Goal: Task Accomplishment & Management: Manage account settings

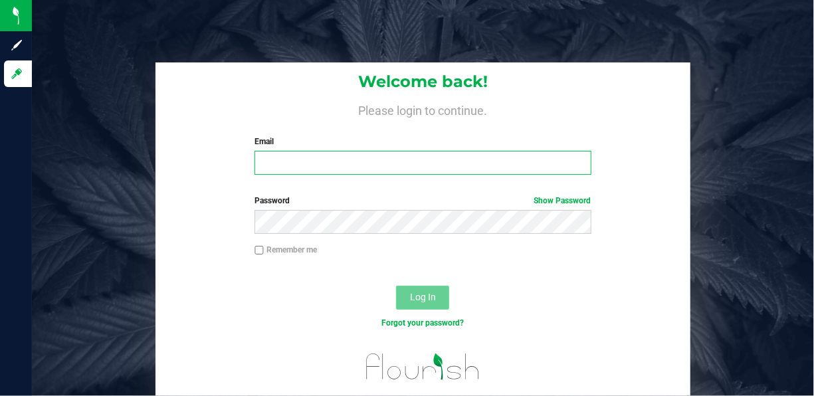
type input "[EMAIL_ADDRESS][DOMAIN_NAME]"
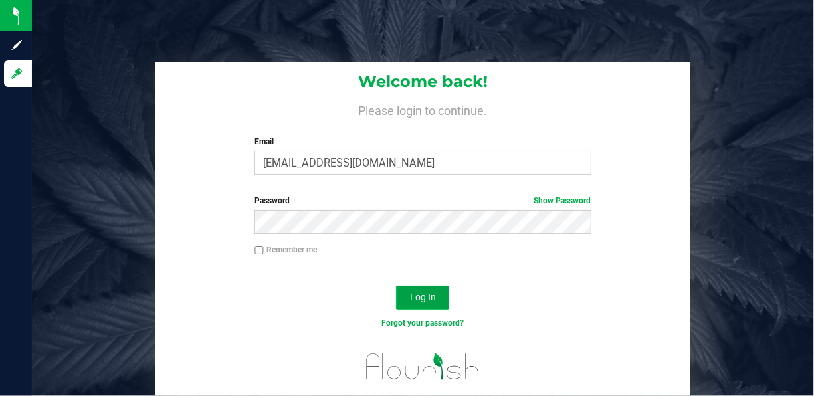
click at [421, 298] on span "Log In" at bounding box center [423, 297] width 26 height 11
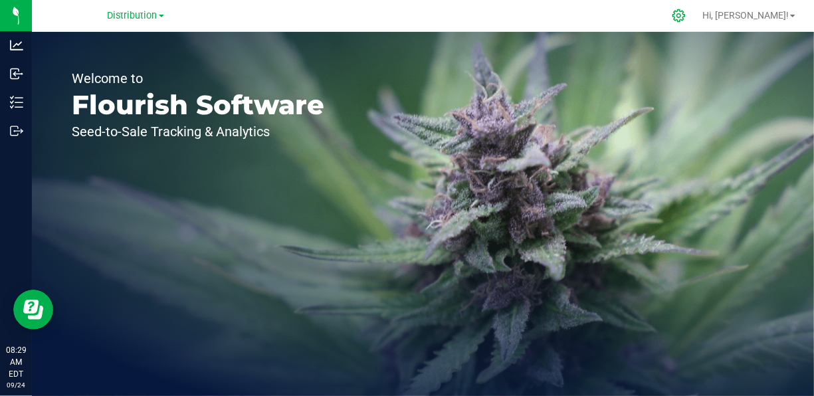
click at [686, 13] on icon at bounding box center [679, 16] width 14 height 14
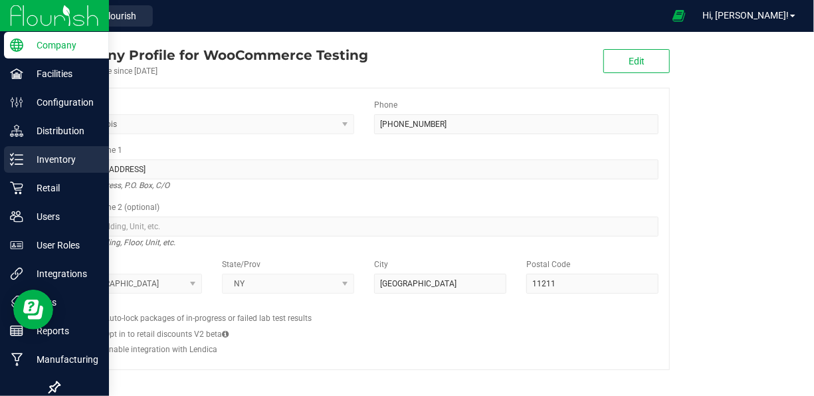
click at [40, 163] on p "Inventory" at bounding box center [63, 159] width 80 height 16
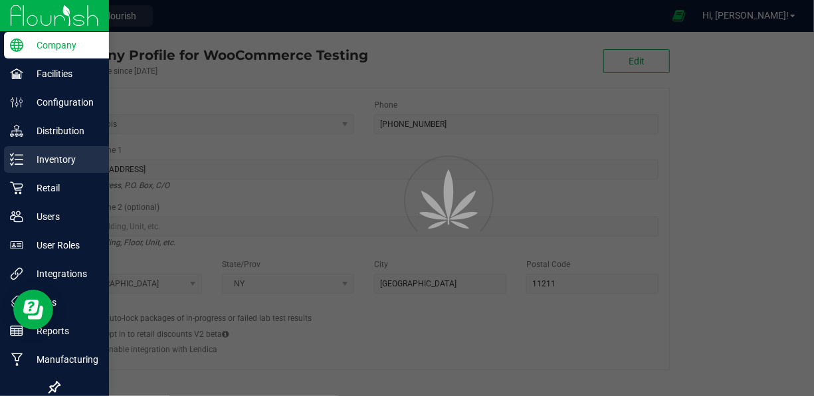
click at [40, 163] on p "Inventory" at bounding box center [63, 159] width 80 height 16
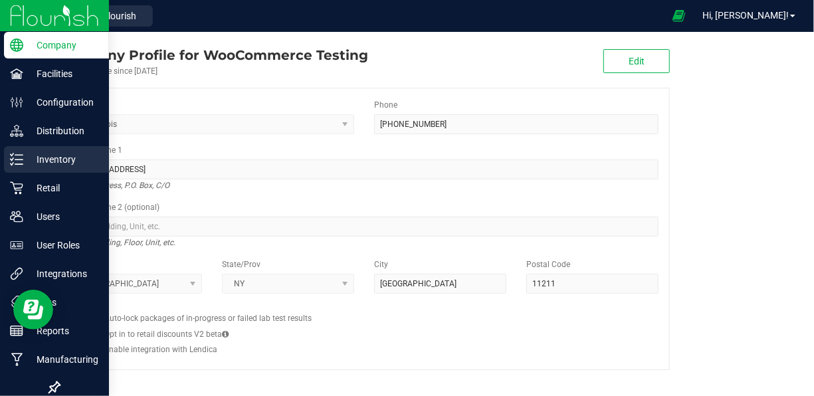
click at [40, 163] on p "Inventory" at bounding box center [63, 159] width 80 height 16
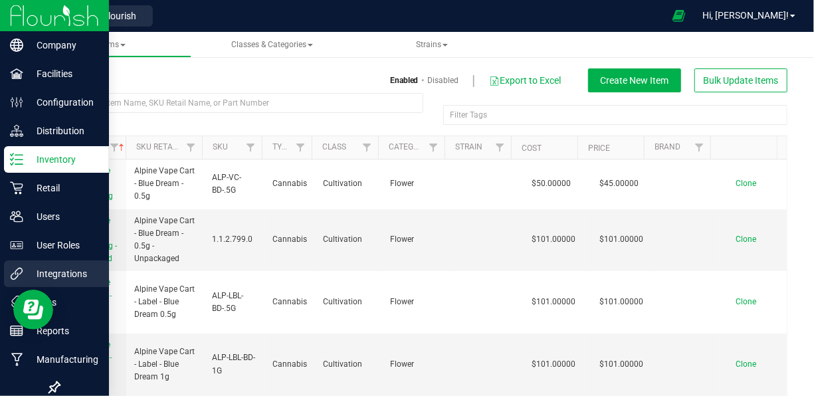
click at [60, 267] on p "Integrations" at bounding box center [63, 274] width 80 height 16
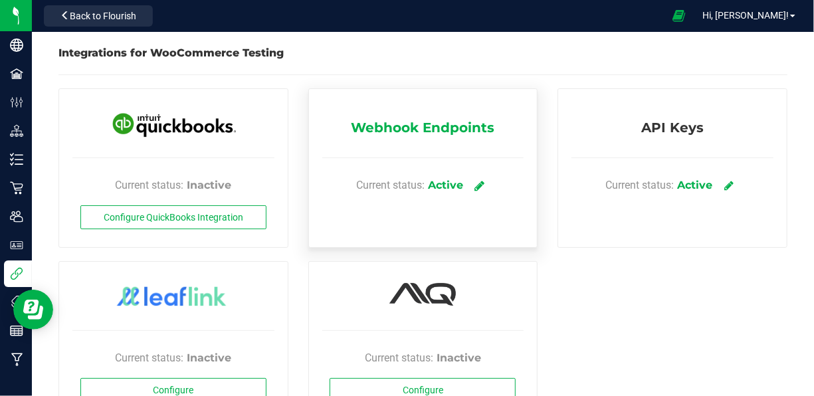
click at [480, 177] on link at bounding box center [479, 184] width 22 height 23
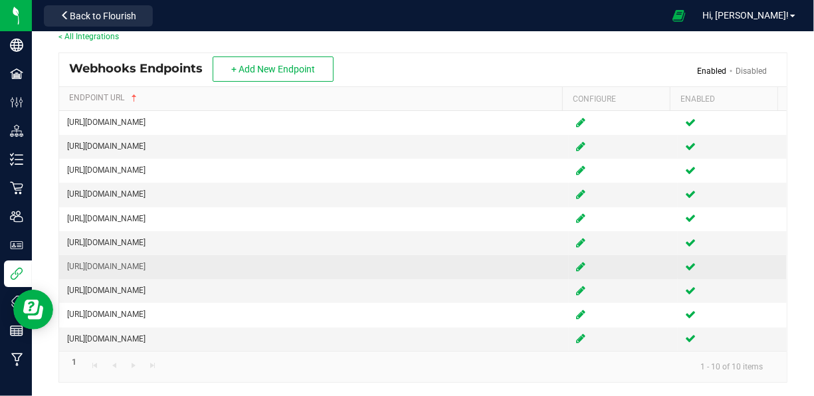
scroll to position [37, 0]
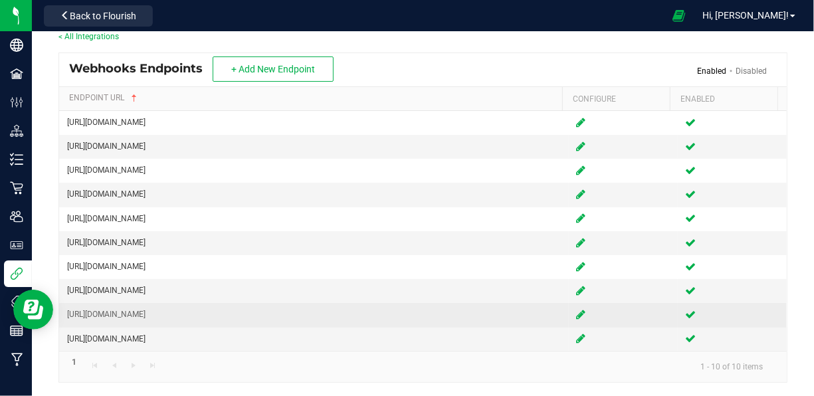
drag, startPoint x: 179, startPoint y: 312, endPoint x: 301, endPoint y: 316, distance: 122.3
click at [301, 316] on td "https://www.greencommerce.in/api/flourish/orders" at bounding box center [313, 315] width 509 height 24
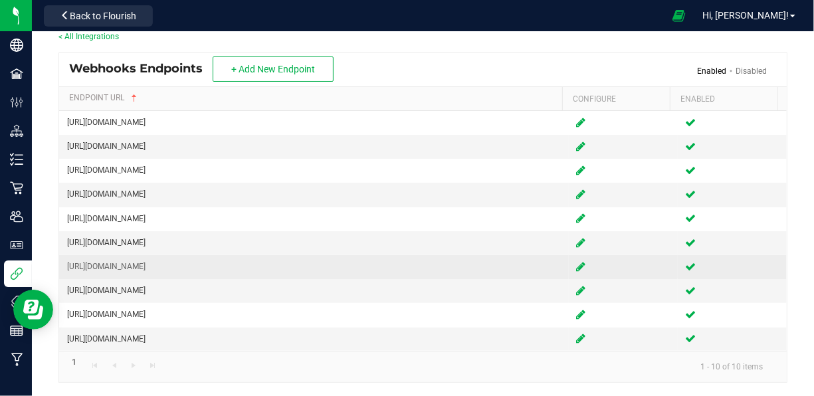
drag, startPoint x: 301, startPoint y: 316, endPoint x: 232, endPoint y: 263, distance: 86.2
click at [232, 263] on td "https://wholesalehilin.wpenginepowered.com/wp-json/flourish-woocommerce-plugin/…" at bounding box center [313, 267] width 509 height 24
drag, startPoint x: 228, startPoint y: 267, endPoint x: 459, endPoint y: 272, distance: 231.2
click at [459, 272] on td "https://wholesalehilin.wpenginepowered.com/wp-json/flourish-woocommerce-plugin/…" at bounding box center [313, 267] width 509 height 24
copy td "/wp-json/flourish-woocommerce-plugin/v1/webhook"
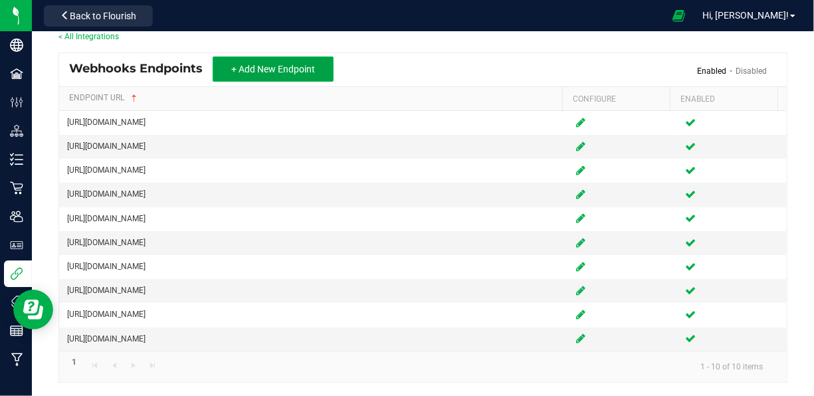
click at [261, 64] on span "+ Add New Endpoint" at bounding box center [273, 69] width 84 height 11
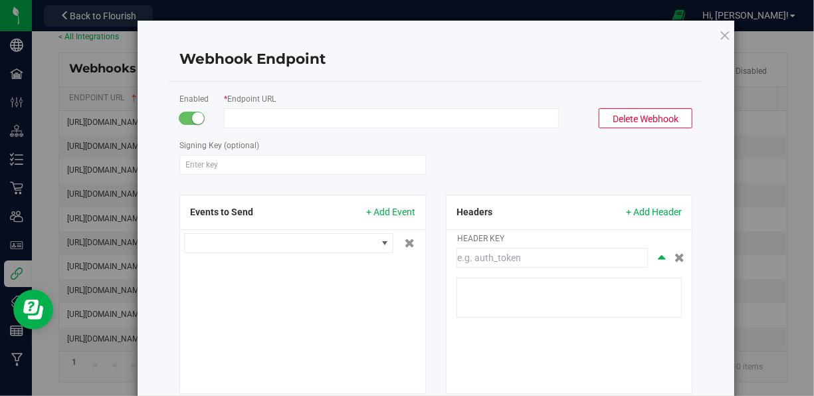
click at [294, 114] on input "Endpoint URL" at bounding box center [391, 118] width 335 height 20
click at [712, 34] on div "Webhook Endpoint Enabled * Endpoint URL Delete Webhook Signing Key (optional) E…" at bounding box center [436, 241] width 597 height 440
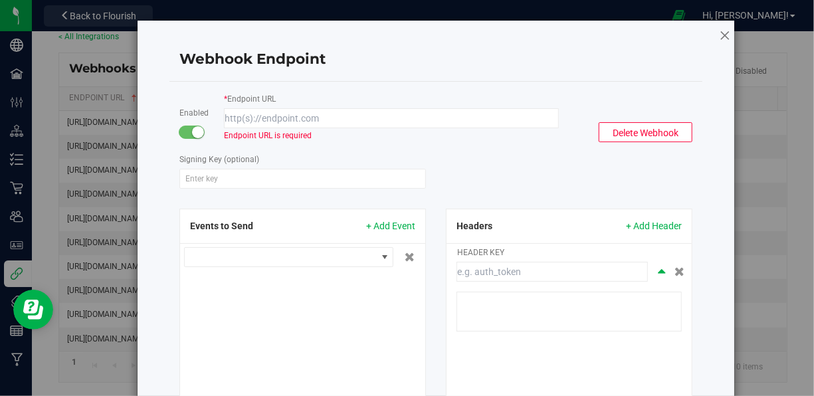
click at [719, 37] on icon at bounding box center [725, 35] width 12 height 16
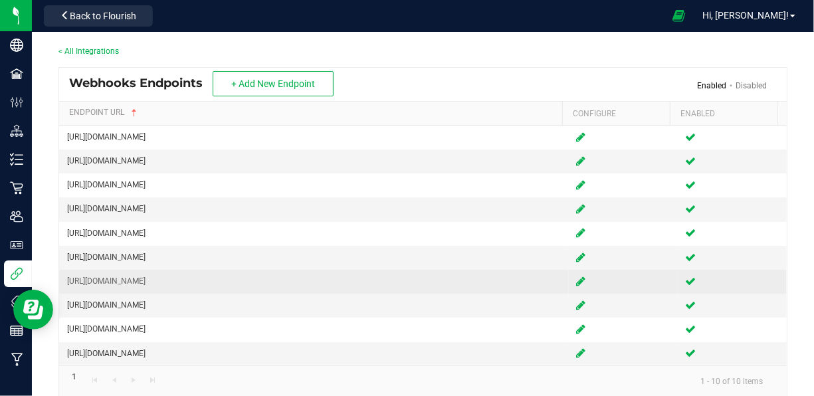
scroll to position [37, 0]
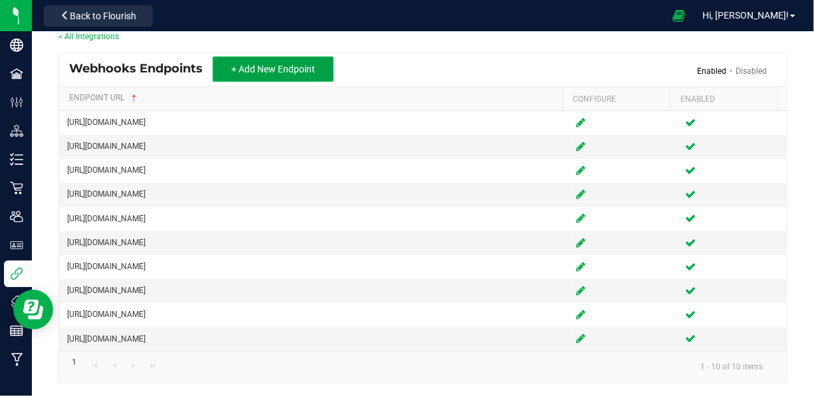
click at [292, 64] on span "+ Add New Endpoint" at bounding box center [273, 69] width 84 height 11
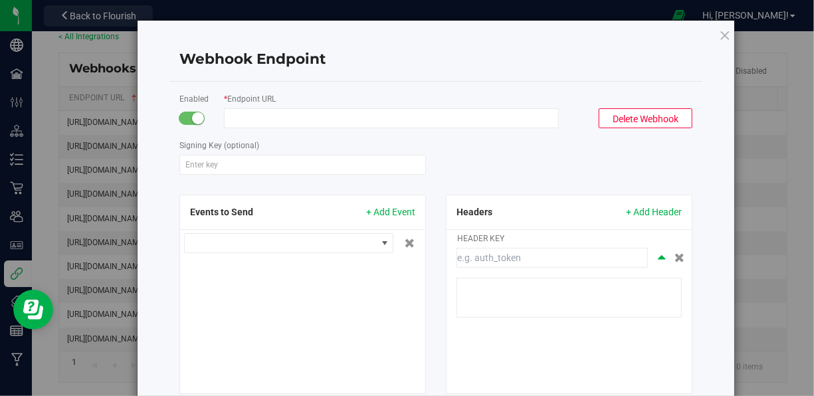
click at [277, 117] on input "Endpoint URL" at bounding box center [391, 118] width 335 height 20
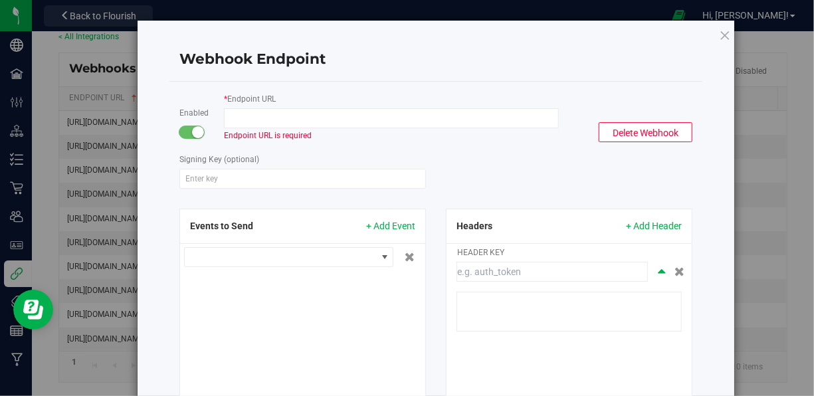
click at [268, 120] on input "Endpoint URL" at bounding box center [391, 118] width 335 height 20
paste input "https://70b800929aa4.ngrok-free.app"
click at [224, 121] on input "https://70b800929aa4.ngrok-free.app" at bounding box center [391, 118] width 335 height 20
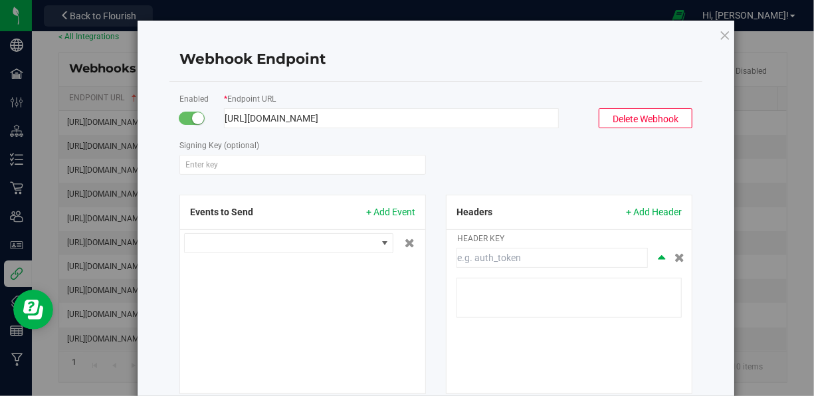
click at [389, 117] on input "https://70b800929aa4.ngrok-free.app" at bounding box center [391, 118] width 335 height 20
drag, startPoint x: 219, startPoint y: 45, endPoint x: 401, endPoint y: 65, distance: 183.1
click at [401, 65] on div "Webhook Endpoint" at bounding box center [435, 59] width 533 height 45
click at [418, 118] on input "https://70b800929aa4.ngrok-free.app/" at bounding box center [391, 118] width 335 height 20
click at [387, 126] on input "https://70b800929aa4.ngrok-free.app/" at bounding box center [391, 118] width 335 height 20
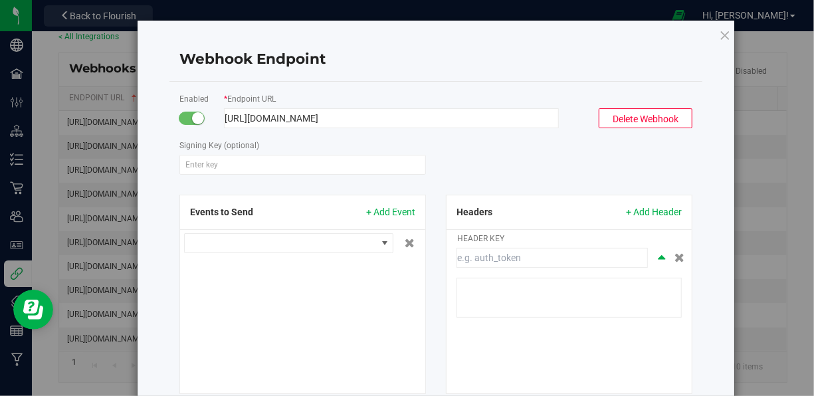
click at [405, 106] on div "* Endpoint URL https://70b800929aa4.ngrok-free.app/" at bounding box center [391, 110] width 355 height 37
drag, startPoint x: 396, startPoint y: 116, endPoint x: 203, endPoint y: 129, distance: 193.8
click at [203, 129] on form "Enabled * Endpoint URL https://70b800929aa4.ngrok-free.app/ Delete Webhook Sign…" at bounding box center [435, 243] width 513 height 302
click at [408, 124] on input "https://70b800929aa4.ngrok-free.app/" at bounding box center [391, 118] width 335 height 20
paste input "wp-json/flourish-woocommerce-plugin/v1/webhook"
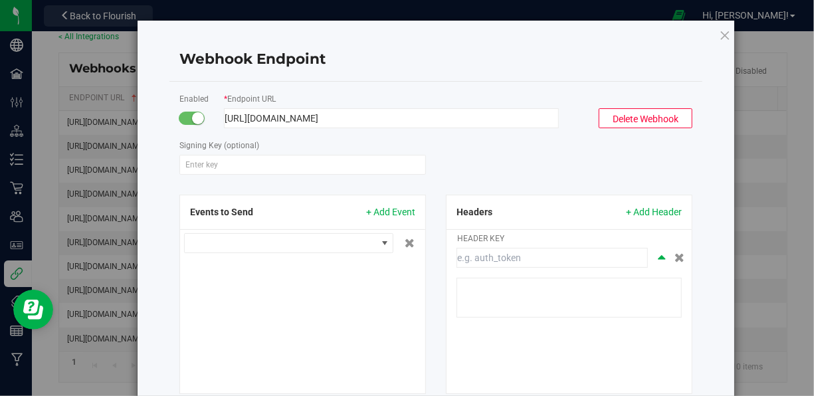
scroll to position [0, 39]
type input "https://70b800929aa4.ngrok-free.app/wp-json/flourish-woocommerce-plugin/v1/webh…"
click at [244, 167] on input "Signing Key (optional)" at bounding box center [302, 165] width 246 height 20
paste input "1fe2bc2795f7ee117f11b06b699066055a0ef8fd"
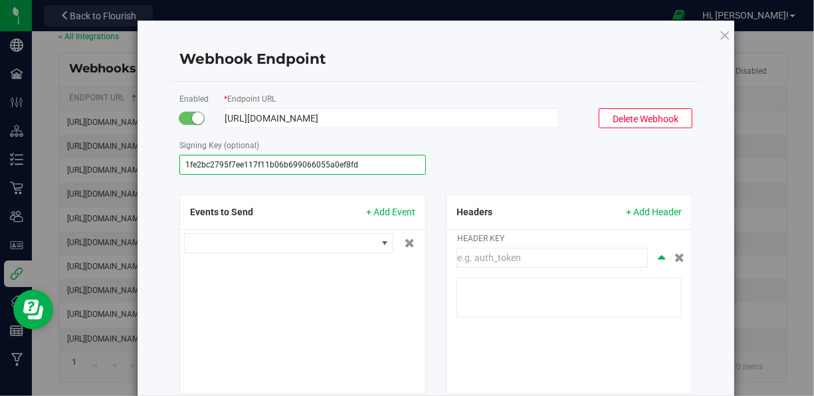
click at [244, 167] on input "1fe2bc2795f7ee117f11b06b699066055a0ef8fd" at bounding box center [302, 165] width 246 height 20
type input "1fe2bc2795f7ee117f11b06b699066055a0ef8fd"
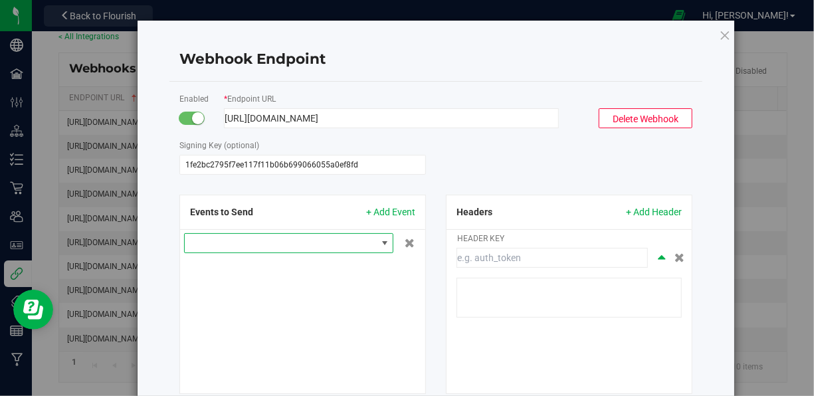
click at [206, 246] on span at bounding box center [280, 243] width 191 height 19
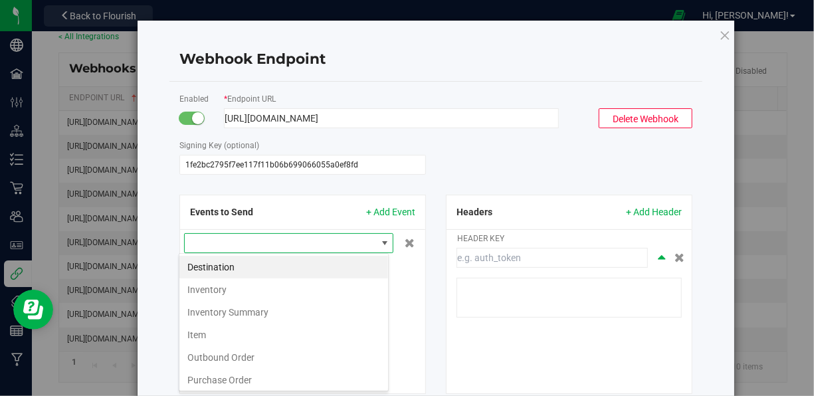
scroll to position [19, 210]
click at [220, 337] on li "Item" at bounding box center [283, 334] width 209 height 23
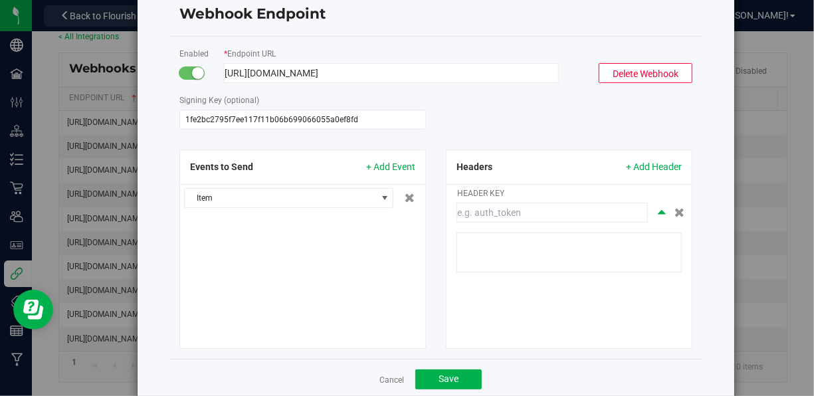
scroll to position [85, 0]
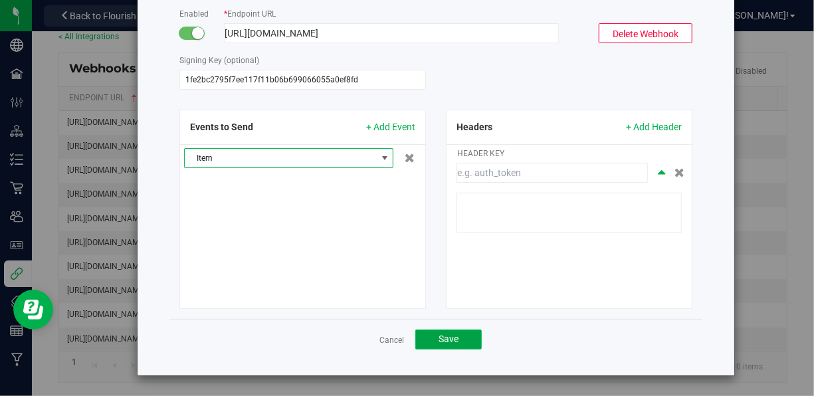
drag, startPoint x: 439, startPoint y: 340, endPoint x: 452, endPoint y: 335, distance: 13.7
click at [439, 340] on span "Save" at bounding box center [448, 338] width 20 height 11
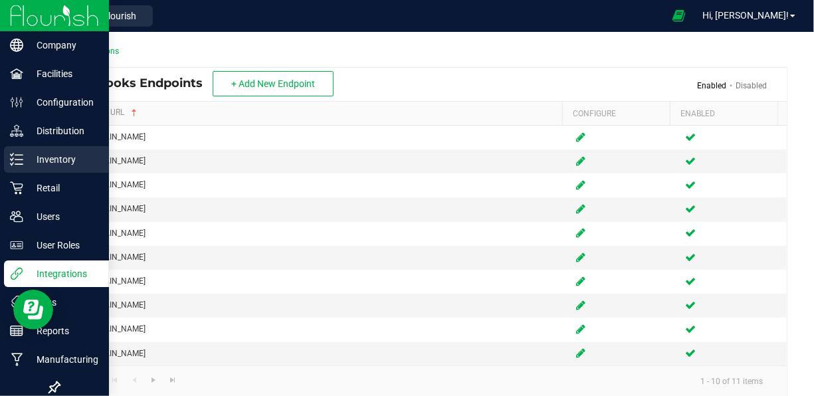
click at [25, 171] on div "Inventory" at bounding box center [56, 159] width 105 height 27
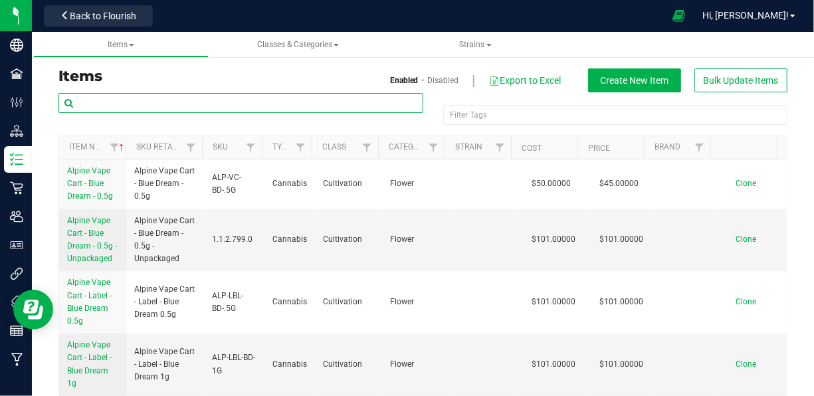
click at [136, 105] on input "text" at bounding box center [240, 103] width 365 height 20
type input "sp-arun"
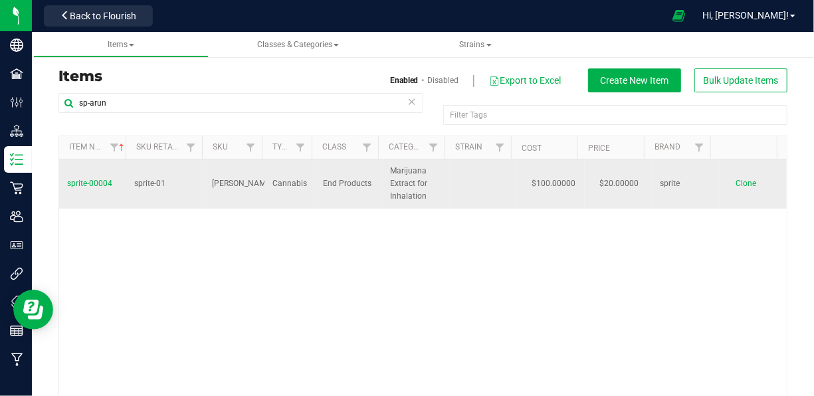
click at [90, 182] on span "sprite-00004" at bounding box center [89, 183] width 45 height 9
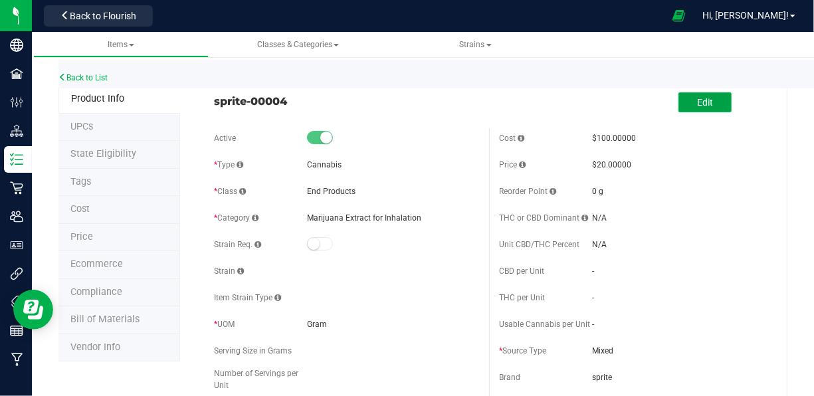
click at [697, 106] on span "Edit" at bounding box center [705, 102] width 16 height 11
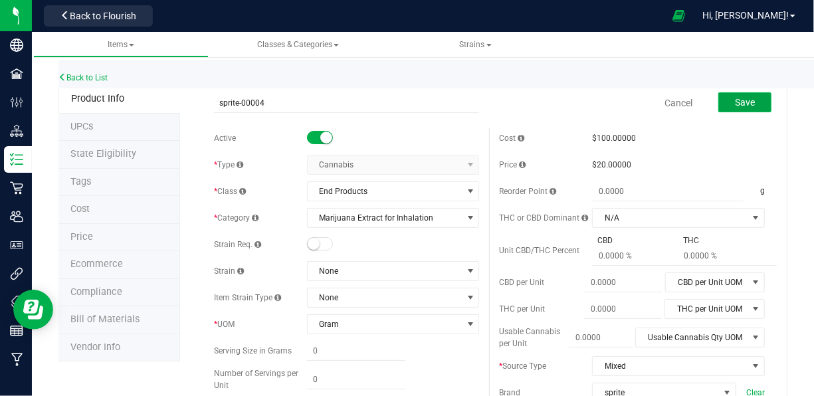
click at [724, 102] on button "Save" at bounding box center [744, 102] width 53 height 20
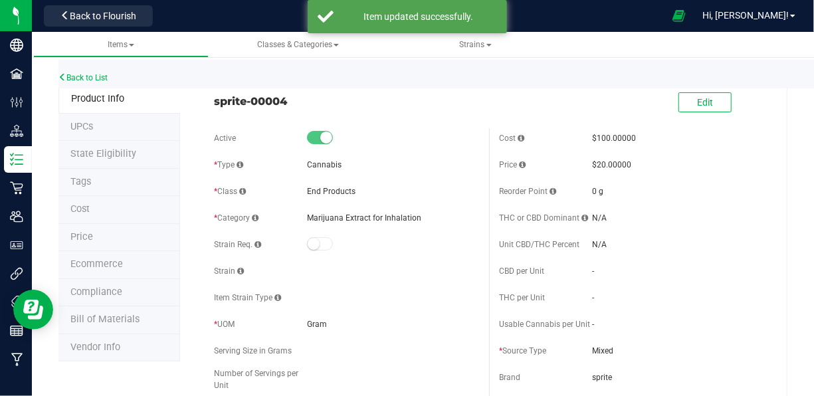
click at [731, 102] on span at bounding box center [751, 103] width 40 height 27
click at [697, 106] on span "Edit" at bounding box center [705, 102] width 16 height 11
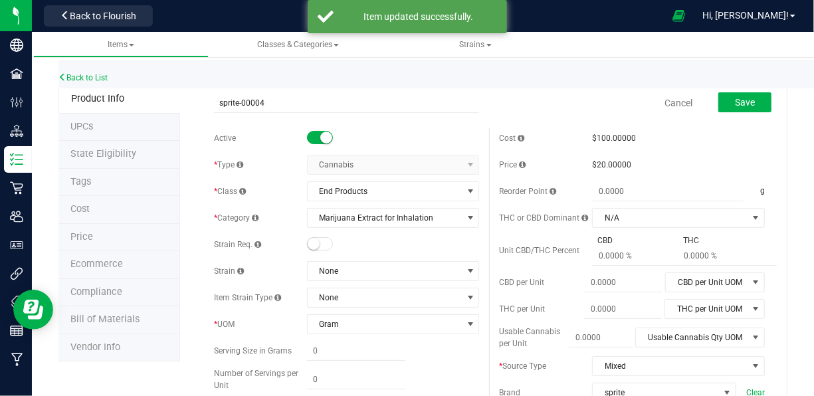
click at [698, 106] on div "Save" at bounding box center [734, 103] width 73 height 27
click at [718, 101] on button "Save" at bounding box center [744, 102] width 53 height 20
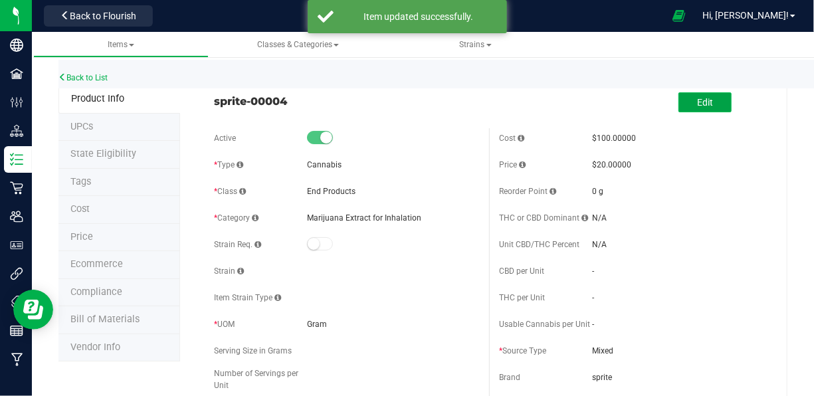
click at [698, 100] on span "Edit" at bounding box center [705, 102] width 16 height 11
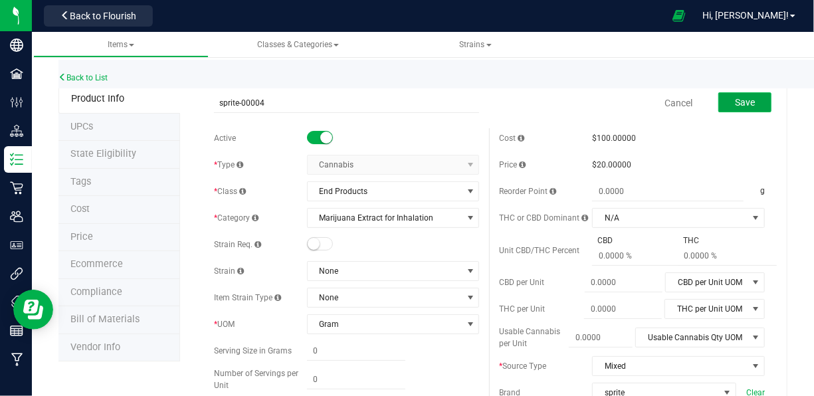
click at [718, 100] on button "Save" at bounding box center [744, 102] width 53 height 20
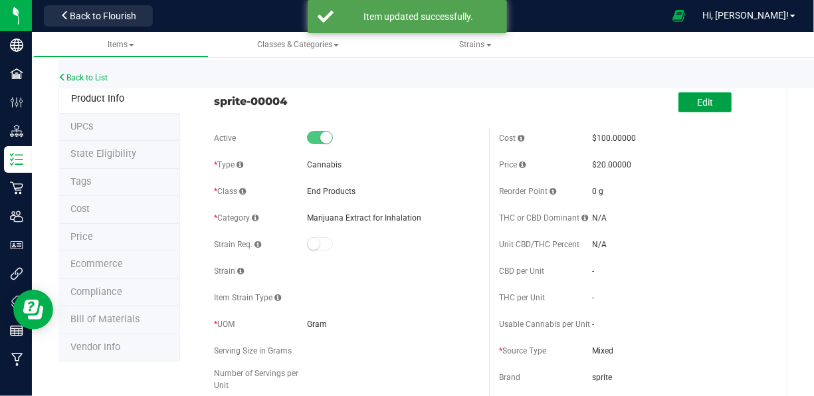
click at [718, 100] on button "Edit" at bounding box center [704, 102] width 53 height 20
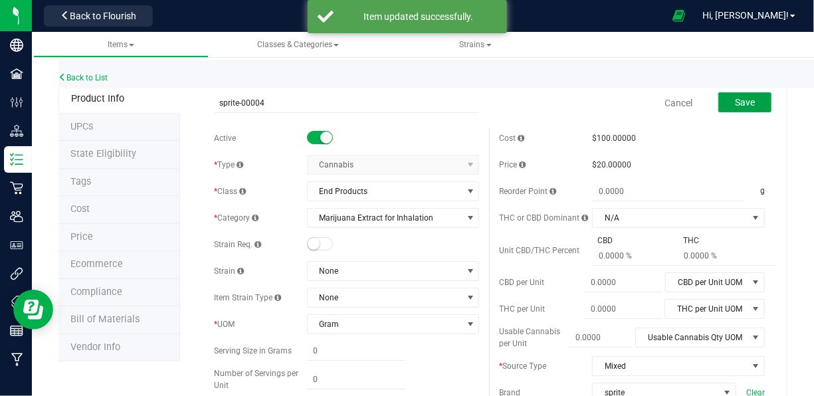
click at [718, 100] on button "Save" at bounding box center [744, 102] width 53 height 20
